Goal: Information Seeking & Learning: Learn about a topic

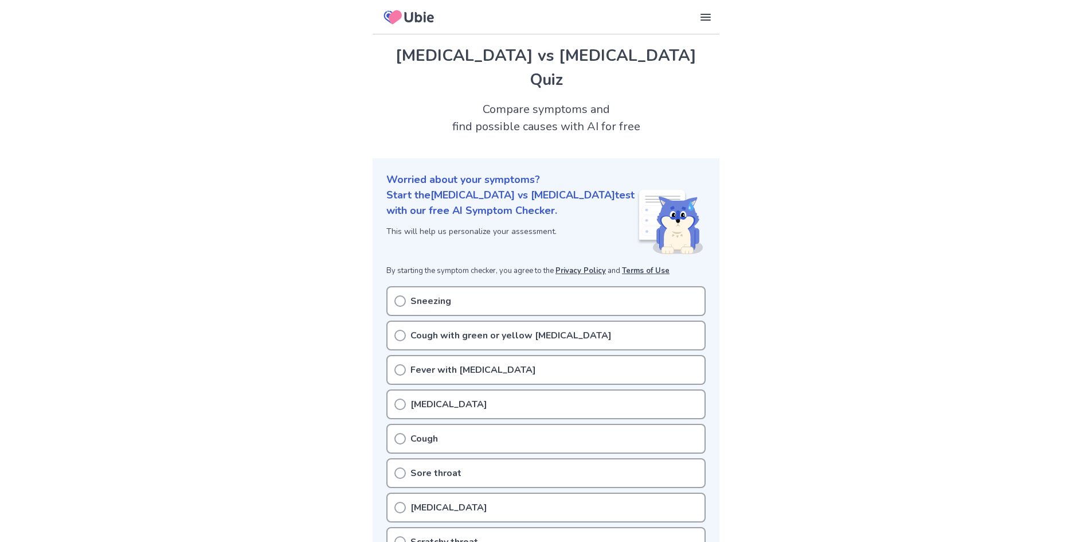
scroll to position [115, 0]
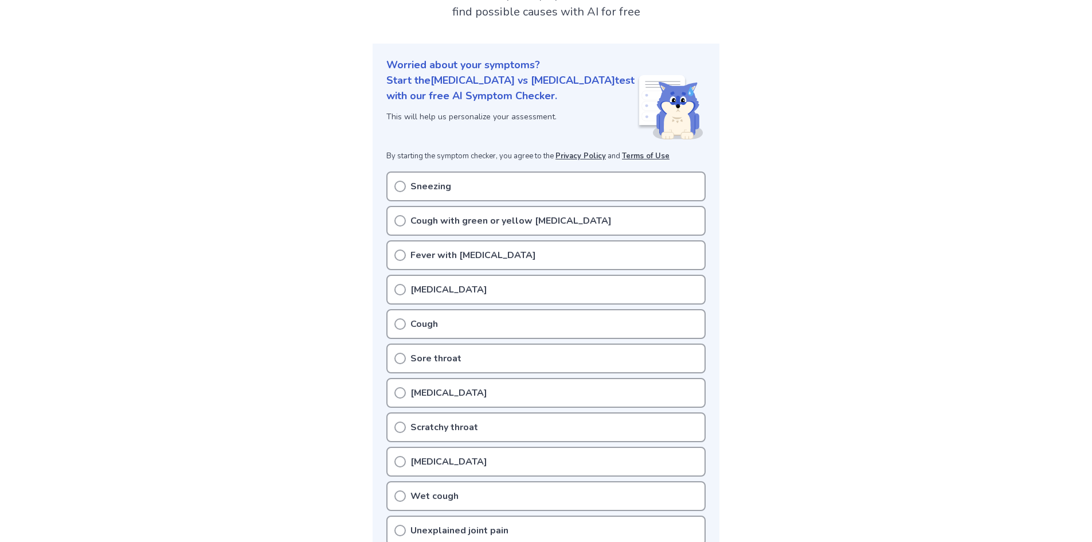
click at [435, 245] on div "Fever with chills" at bounding box center [545, 255] width 319 height 30
click at [404, 181] on icon at bounding box center [399, 186] width 11 height 11
click at [399, 171] on div "Sneezing" at bounding box center [545, 186] width 319 height 30
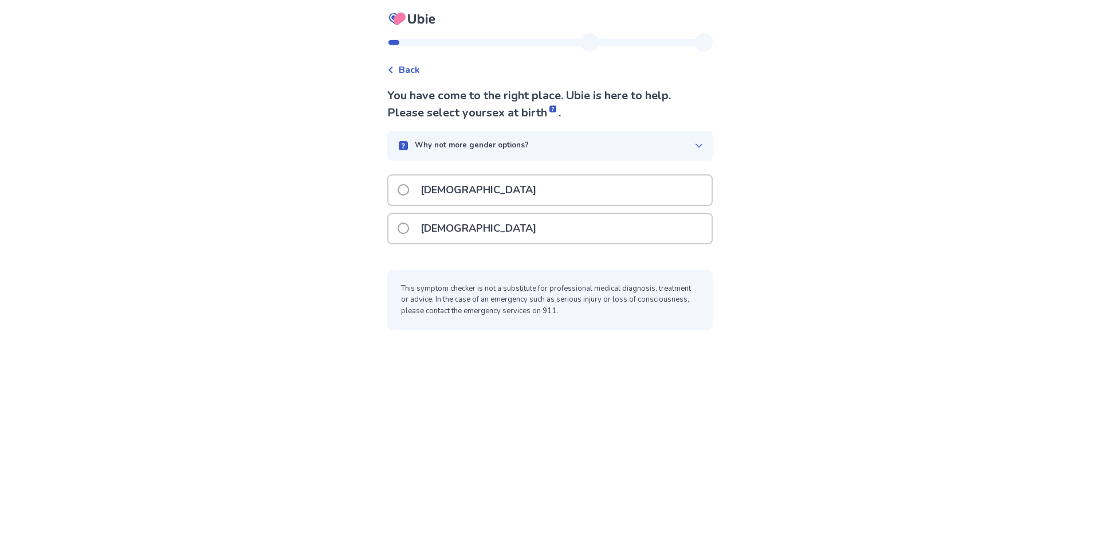
click at [430, 197] on p "Male" at bounding box center [479, 189] width 130 height 29
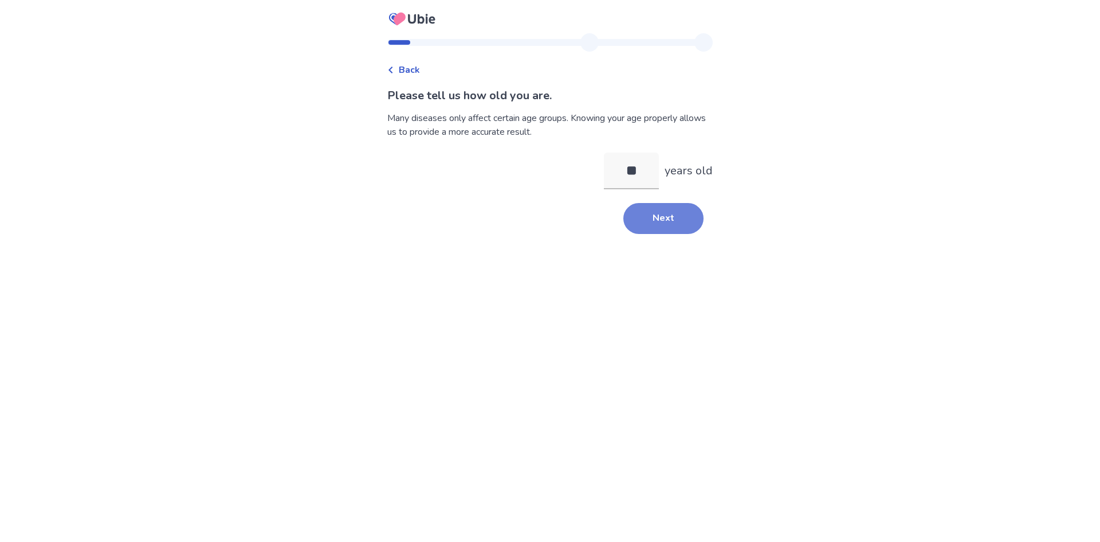
type input "**"
click at [691, 214] on button "Next" at bounding box center [663, 218] width 80 height 31
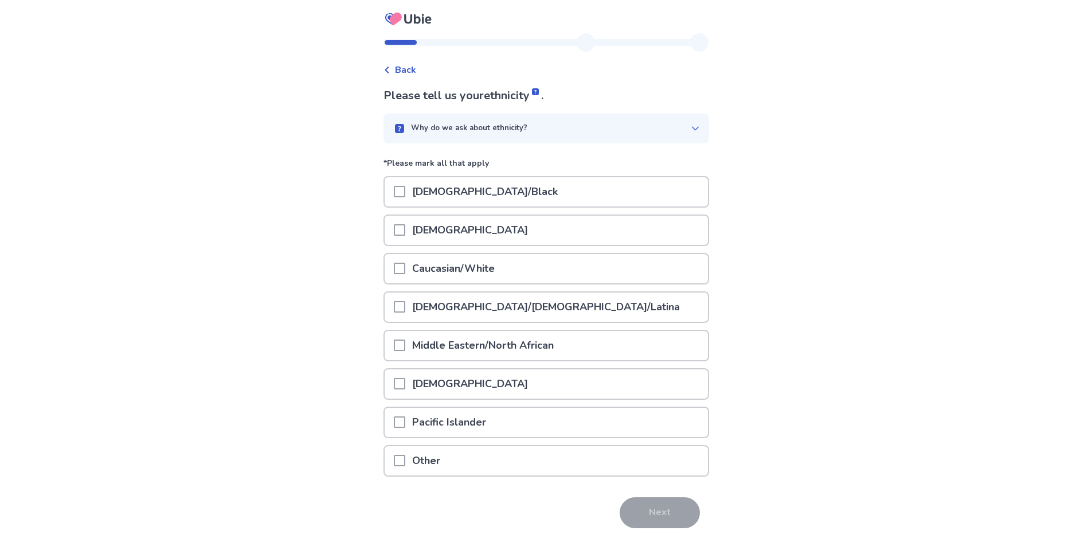
drag, startPoint x: 469, startPoint y: 218, endPoint x: 482, endPoint y: 230, distance: 17.8
click at [475, 218] on div "Asian" at bounding box center [545, 229] width 323 height 29
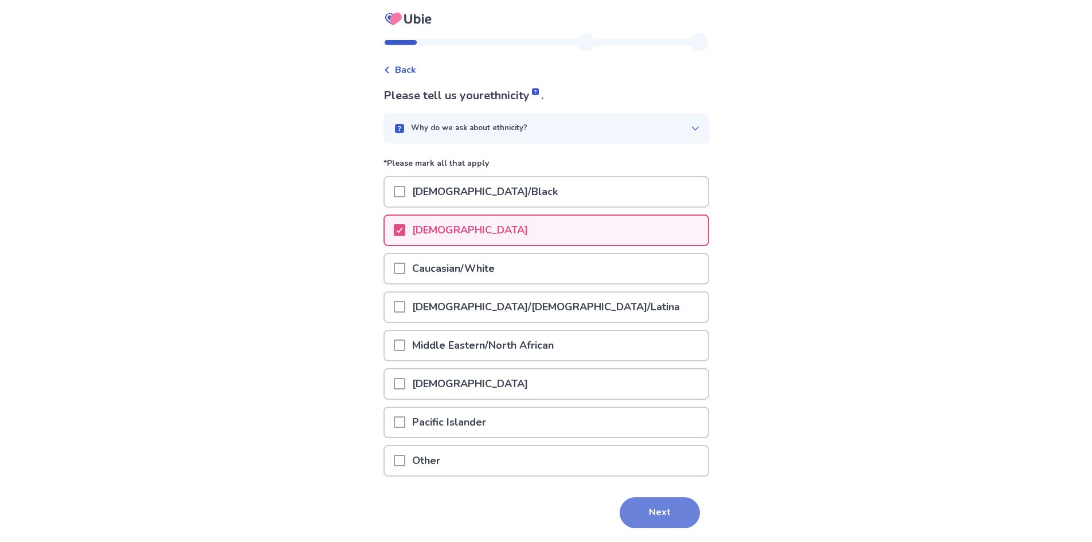
click at [670, 524] on button "Next" at bounding box center [659, 512] width 80 height 31
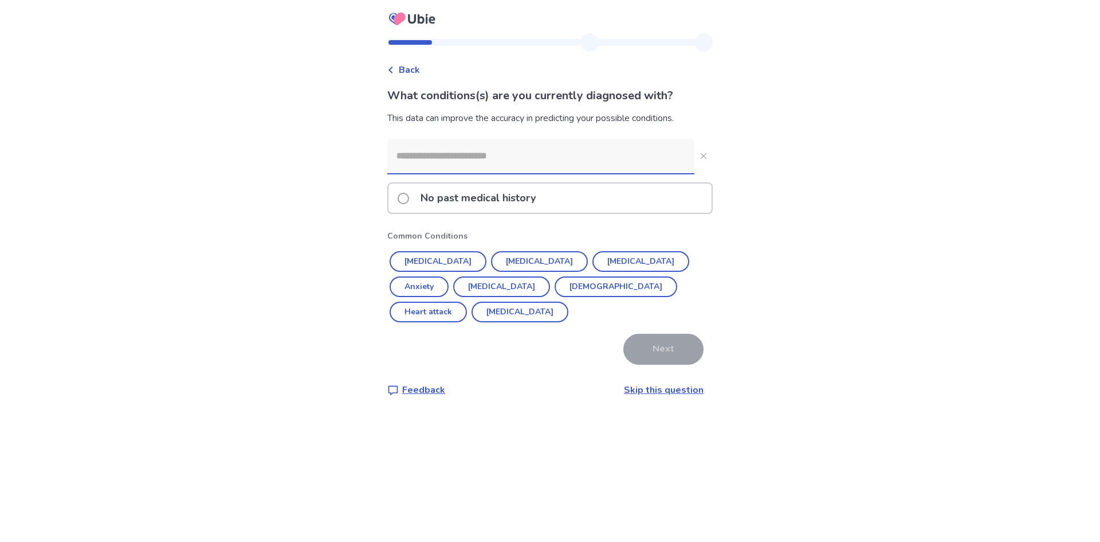
click at [582, 200] on div "No past medical history" at bounding box center [550, 197] width 323 height 29
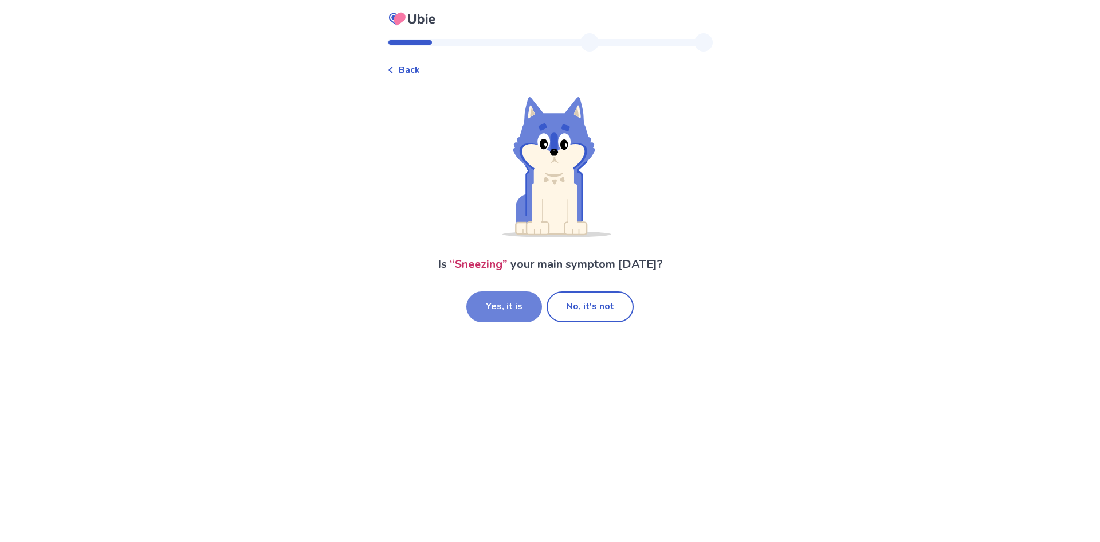
click at [517, 313] on button "Yes, it is" at bounding box center [504, 306] width 76 height 31
